Goal: Information Seeking & Learning: Find specific fact

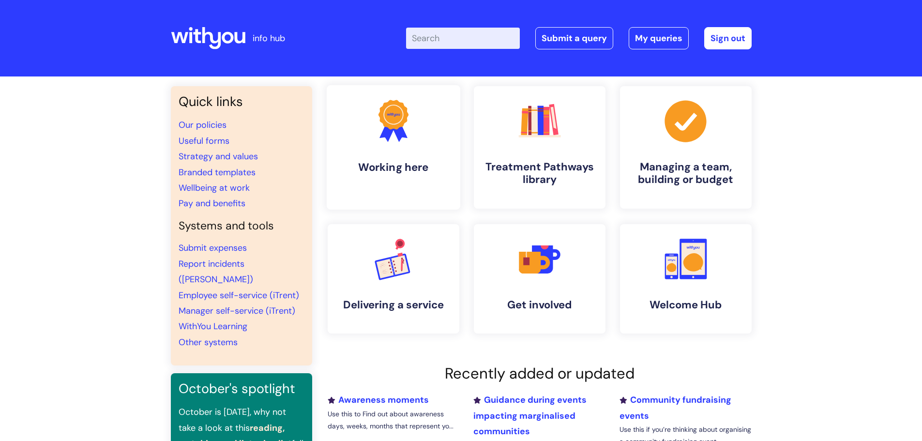
click at [388, 137] on icon at bounding box center [388, 131] width 16 height 21
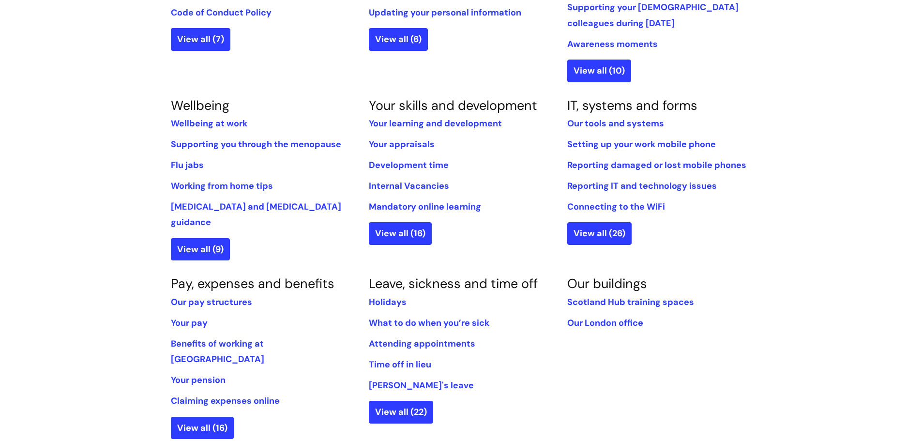
scroll to position [387, 0]
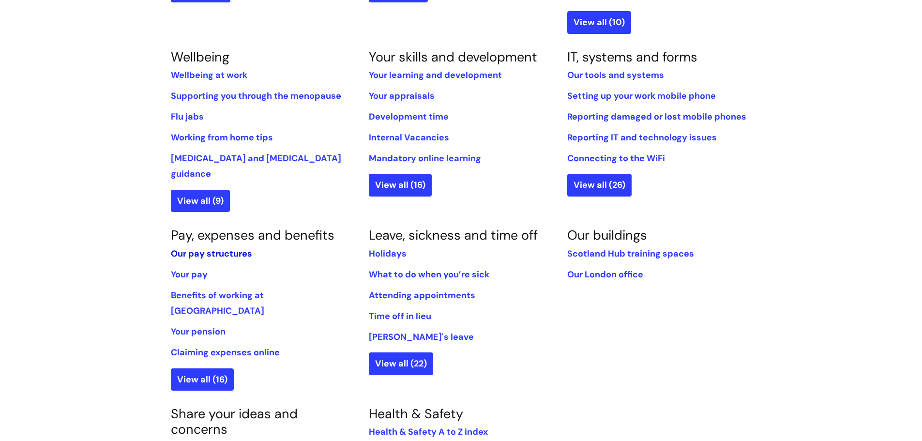
click at [187, 248] on link "Our pay structures" at bounding box center [211, 254] width 81 height 12
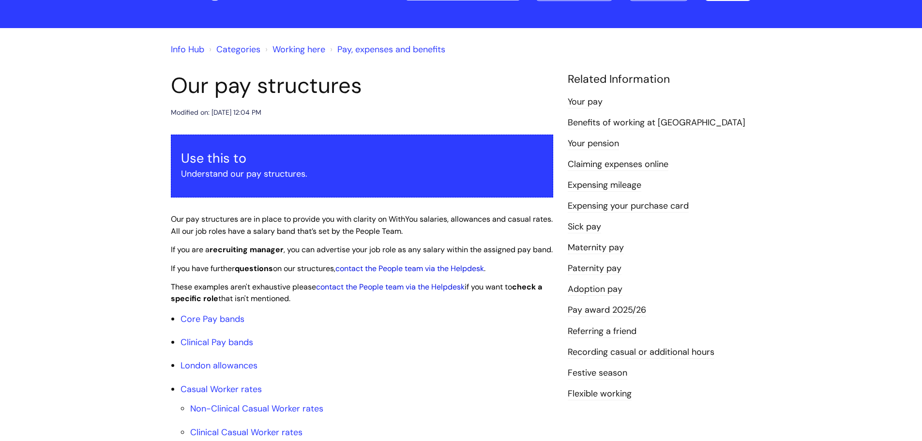
scroll to position [145, 0]
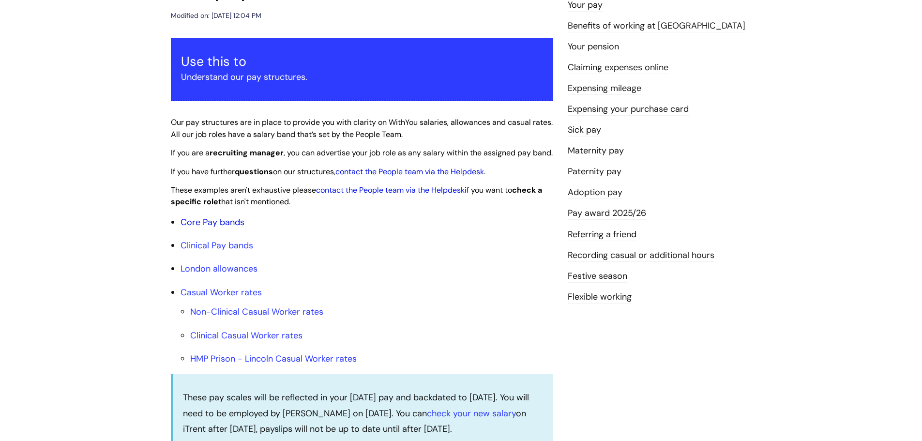
click at [196, 228] on link "Core Pay bands" at bounding box center [213, 222] width 64 height 12
click at [199, 228] on link "Core Pay bands" at bounding box center [213, 222] width 64 height 12
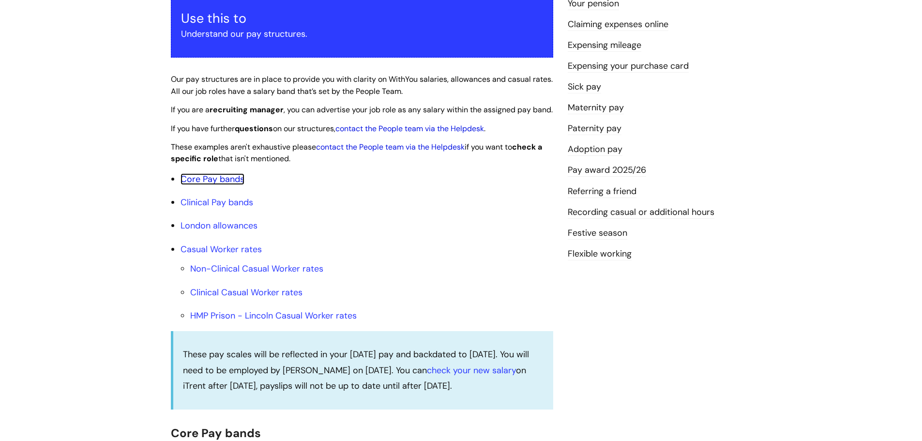
scroll to position [242, 0]
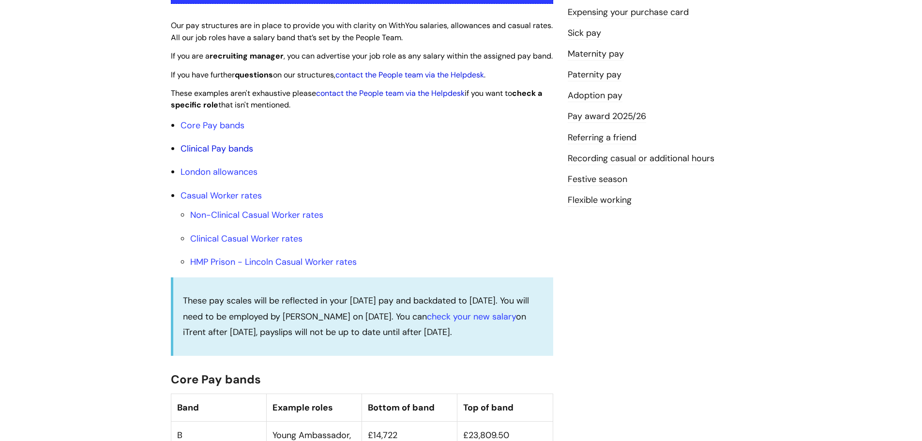
click at [246, 154] on link "Clinical Pay bands" at bounding box center [217, 149] width 73 height 12
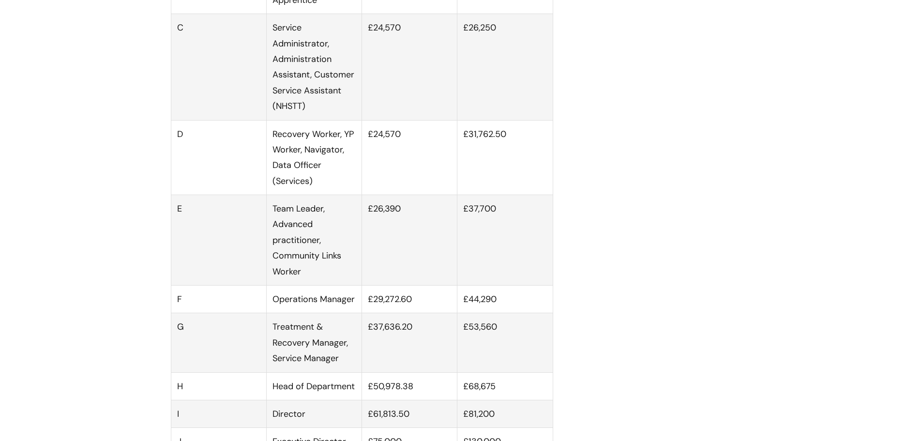
scroll to position [742, 0]
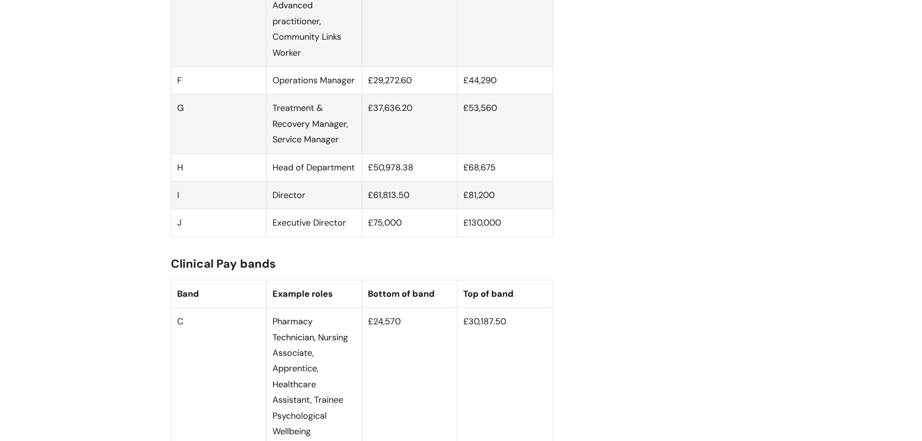
scroll to position [935, 0]
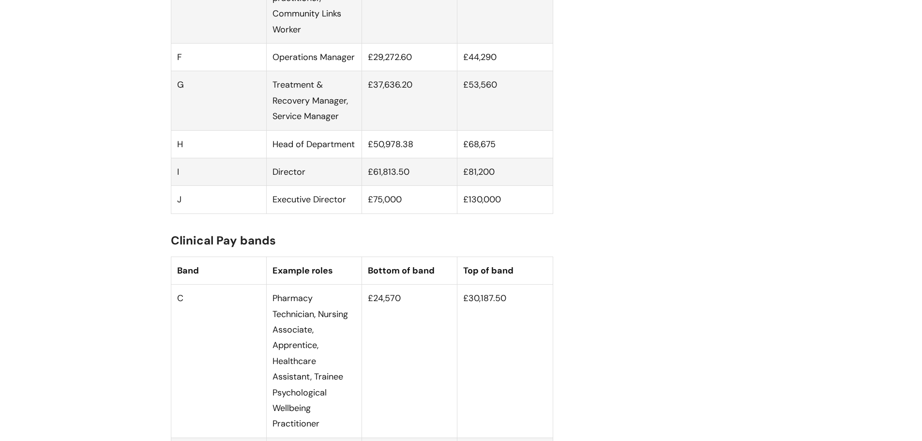
scroll to position [242, 0]
